Goal: Task Accomplishment & Management: Manage account settings

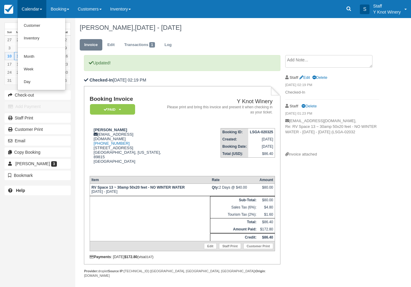
click at [42, 23] on link "Customer" at bounding box center [42, 26] width 48 height 13
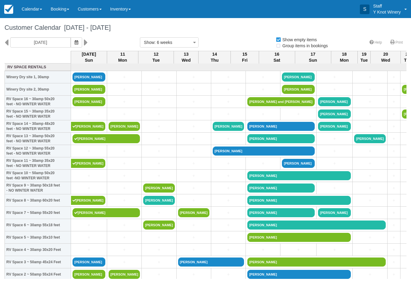
select select
click at [75, 40] on icon "button" at bounding box center [77, 42] width 4 height 4
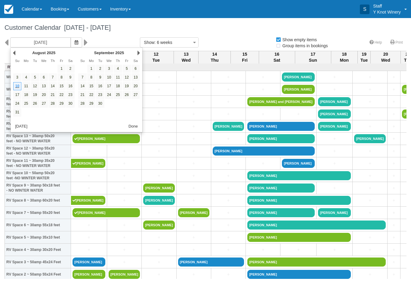
select select
click at [72, 87] on link "16" at bounding box center [70, 86] width 8 height 8
type input "08/16/25"
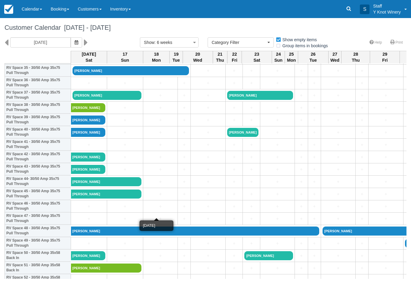
scroll to position [451, 0]
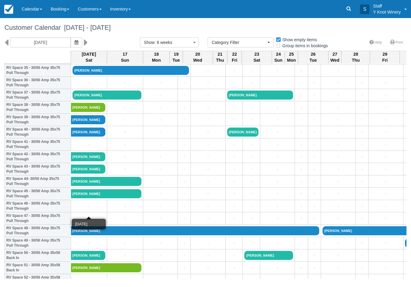
click at [80, 209] on link "+" at bounding box center [89, 206] width 33 height 6
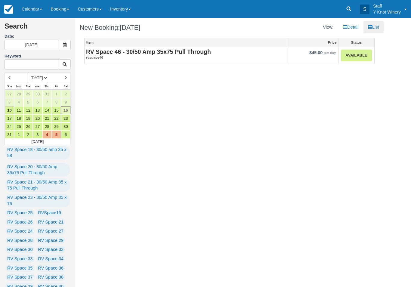
click at [351, 54] on link "Available" at bounding box center [356, 56] width 31 height 12
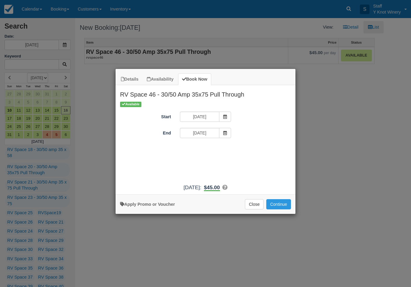
click at [279, 207] on button "Continue" at bounding box center [278, 204] width 25 height 10
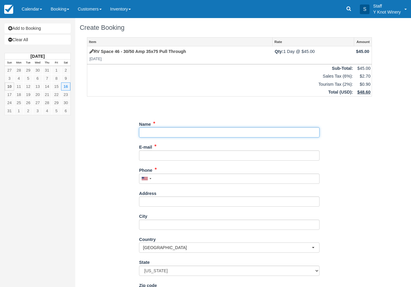
click at [158, 133] on input "Name" at bounding box center [229, 132] width 181 height 10
type input "[PERSON_NAME]"
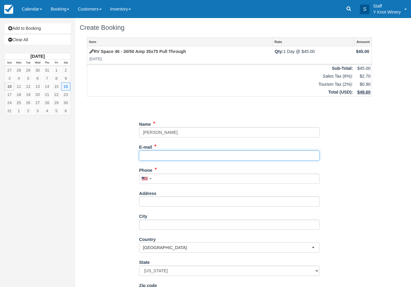
click at [154, 154] on input "E-mail" at bounding box center [229, 155] width 181 height 10
type input "carmenrguess@gmail.com"
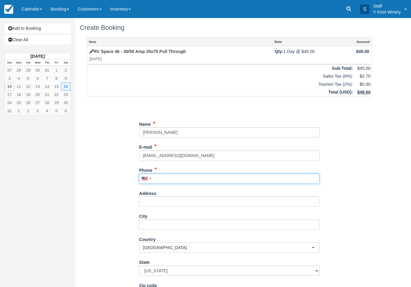
click at [174, 175] on input "Phone" at bounding box center [229, 179] width 181 height 10
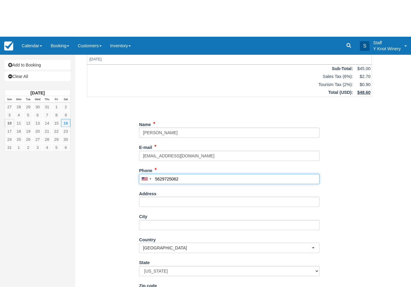
scroll to position [48, 0]
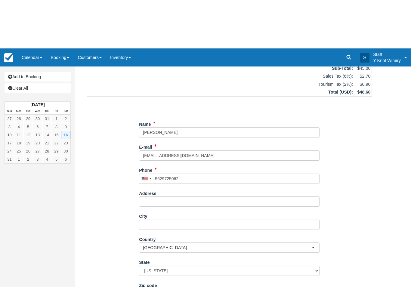
click at [156, 287] on button "Continue" at bounding box center [153, 289] width 29 height 10
type input "+15629725062"
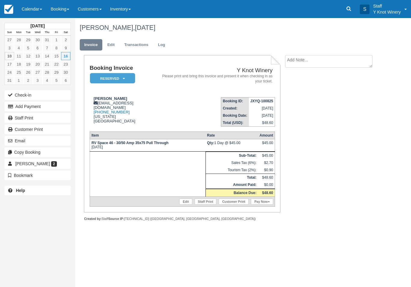
click at [35, 5] on link "Calendar" at bounding box center [31, 9] width 29 height 18
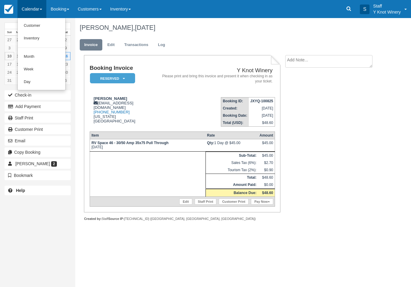
click at [45, 23] on link "Customer" at bounding box center [42, 26] width 48 height 13
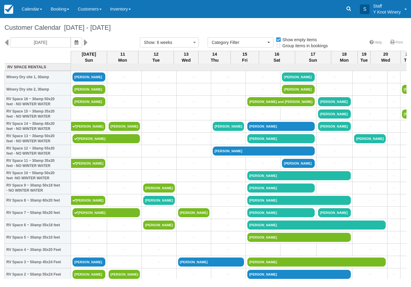
select select
click at [71, 47] on button "button" at bounding box center [76, 42] width 11 height 10
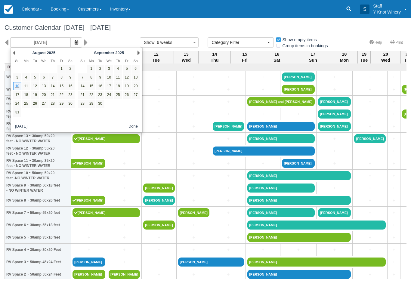
click at [75, 44] on icon "button" at bounding box center [77, 42] width 4 height 4
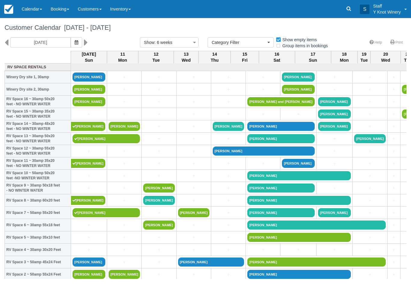
click at [75, 42] on icon "button" at bounding box center [77, 42] width 4 height 4
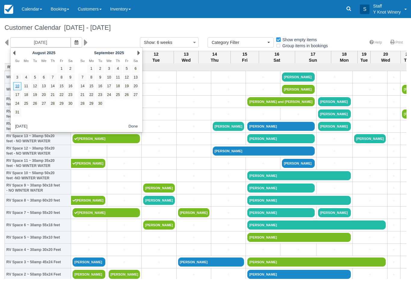
click at [75, 44] on icon "button" at bounding box center [77, 42] width 4 height 4
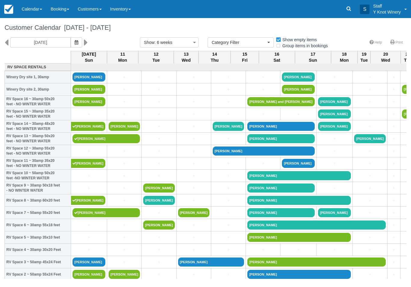
click at [75, 44] on icon "button" at bounding box center [77, 42] width 4 height 4
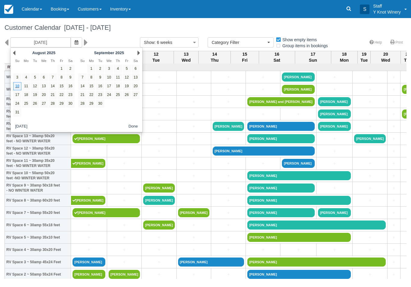
click at [18, 101] on link "24" at bounding box center [17, 104] width 8 height 8
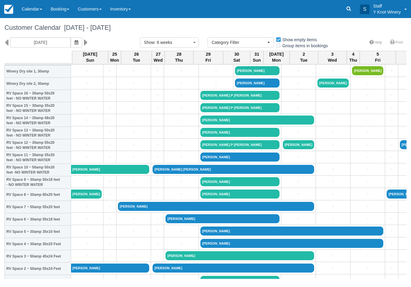
scroll to position [6, 0]
click at [173, 41] on button "Show : 6 weeks" at bounding box center [169, 42] width 59 height 10
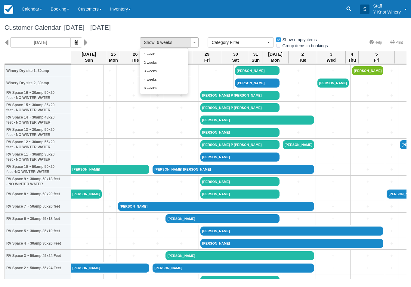
click at [152, 55] on link "1 week" at bounding box center [164, 54] width 48 height 8
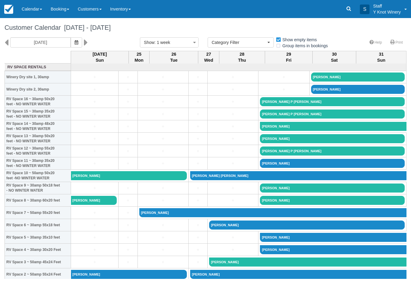
click at [75, 42] on icon "button" at bounding box center [77, 42] width 4 height 4
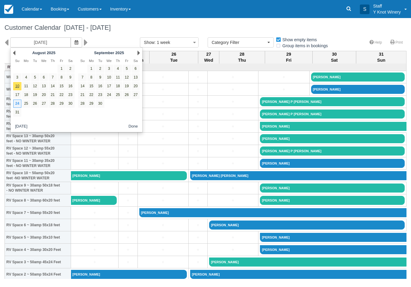
click at [16, 88] on link "10" at bounding box center [17, 86] width 8 height 8
type input "08/10/25"
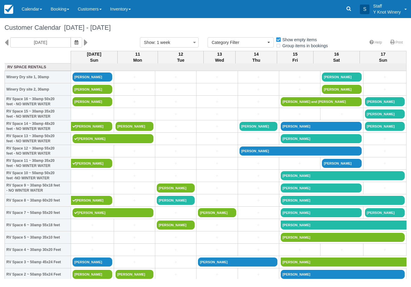
click at [82, 82] on link "Steve ganster" at bounding box center [93, 77] width 40 height 9
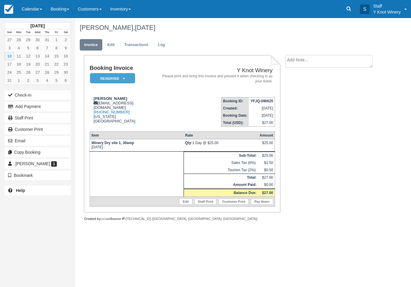
click at [179, 205] on link "Edit" at bounding box center [185, 202] width 13 height 6
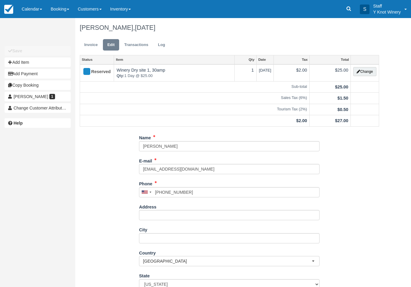
click at [365, 70] on button "Change" at bounding box center [364, 71] width 23 height 9
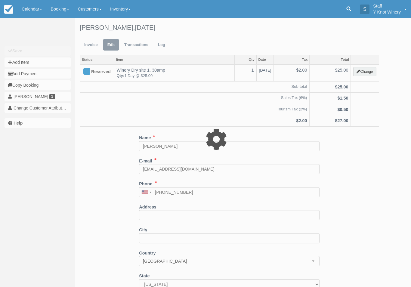
type input "25.00"
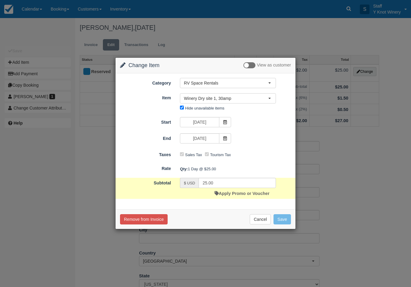
click at [258, 195] on link "Apply Promo or Voucher" at bounding box center [242, 193] width 55 height 5
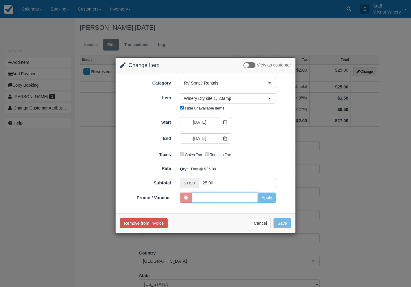
click at [252, 197] on input "Promo / Voucher" at bounding box center [225, 198] width 66 height 10
type input "HHOST"
click at [267, 197] on button "Apply" at bounding box center [267, 198] width 18 height 10
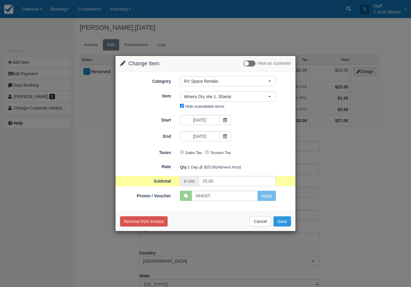
click at [278, 219] on button "Save" at bounding box center [282, 221] width 17 height 10
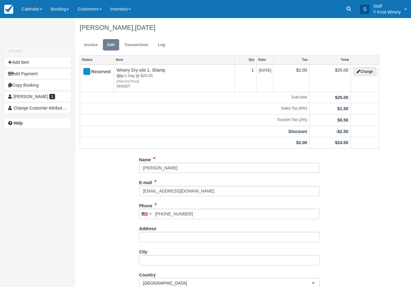
click at [94, 42] on link "Invoice" at bounding box center [91, 45] width 23 height 12
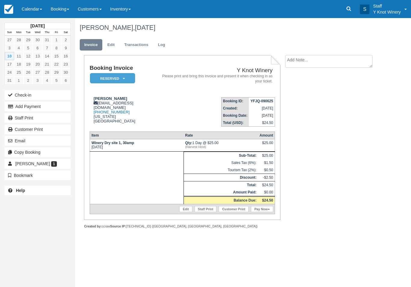
click at [258, 212] on link "Pay Now" at bounding box center [262, 209] width 22 height 6
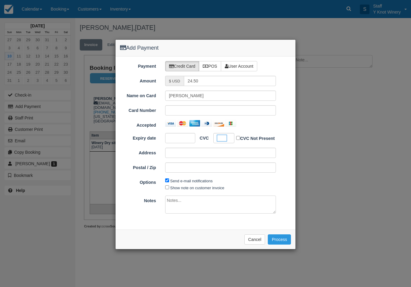
click at [169, 186] on input "Show note on customer invoice" at bounding box center [167, 187] width 4 height 4
checkbox input "true"
click at [276, 236] on button "Process" at bounding box center [279, 239] width 23 height 10
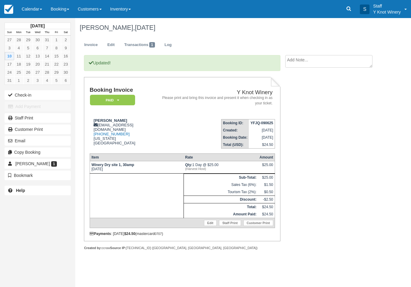
click at [24, 97] on button "Check-in" at bounding box center [38, 95] width 66 height 10
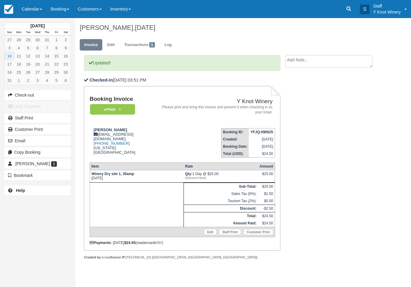
click at [29, 11] on link "Calendar" at bounding box center [31, 9] width 29 height 18
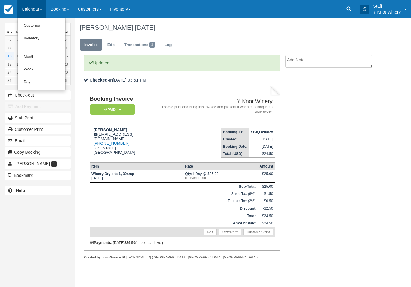
click at [32, 26] on link "Customer" at bounding box center [42, 26] width 48 height 13
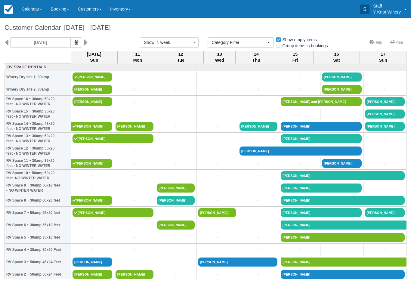
select select
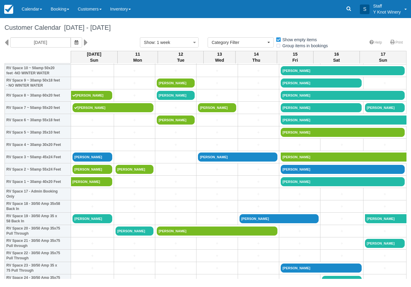
scroll to position [105, 0]
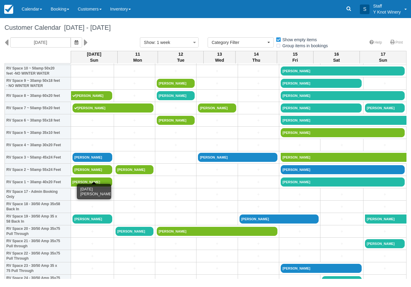
click at [104, 174] on link "[PERSON_NAME]" at bounding box center [93, 169] width 40 height 9
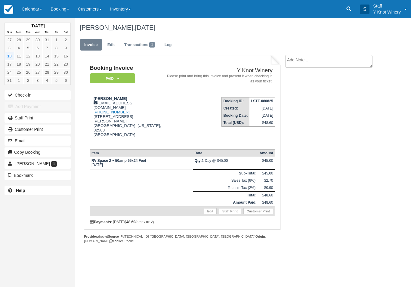
click at [43, 96] on button "Check-in" at bounding box center [38, 95] width 66 height 10
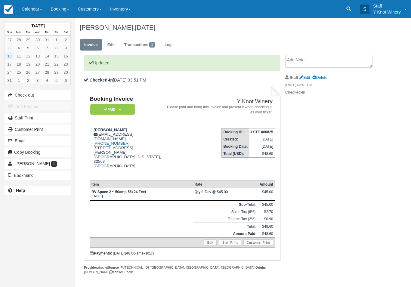
click at [28, 8] on link "Calendar" at bounding box center [31, 9] width 29 height 18
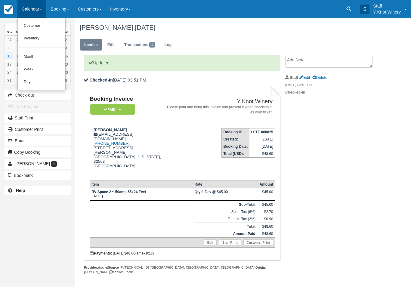
click at [31, 25] on link "Customer" at bounding box center [42, 26] width 48 height 13
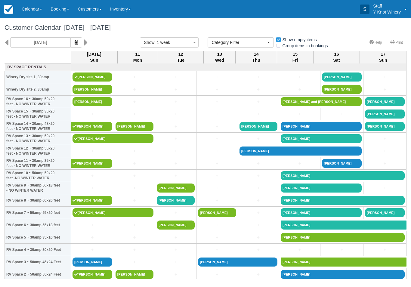
select select
